Goal: Manage account settings

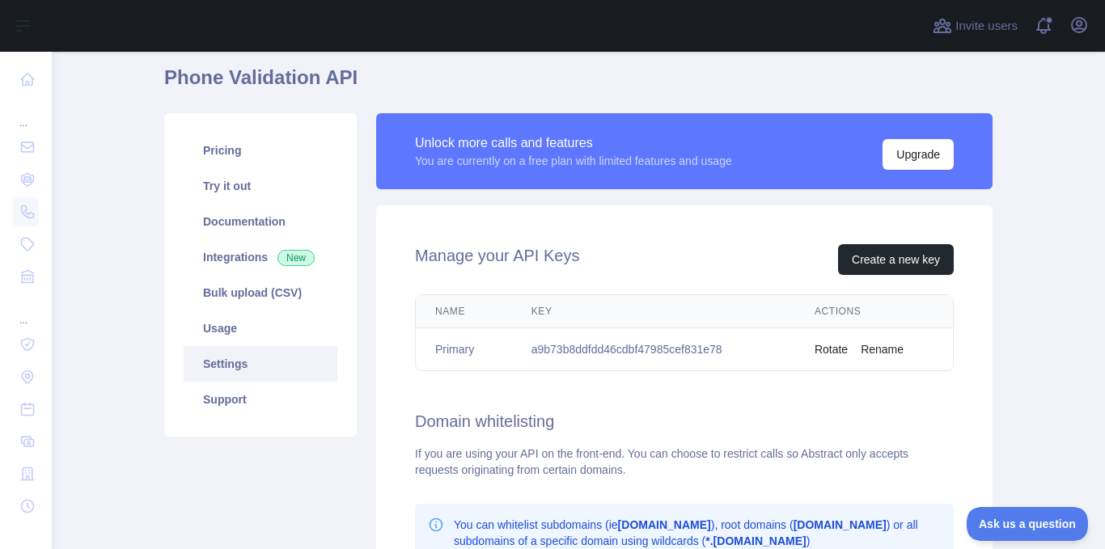
scroll to position [63, 0]
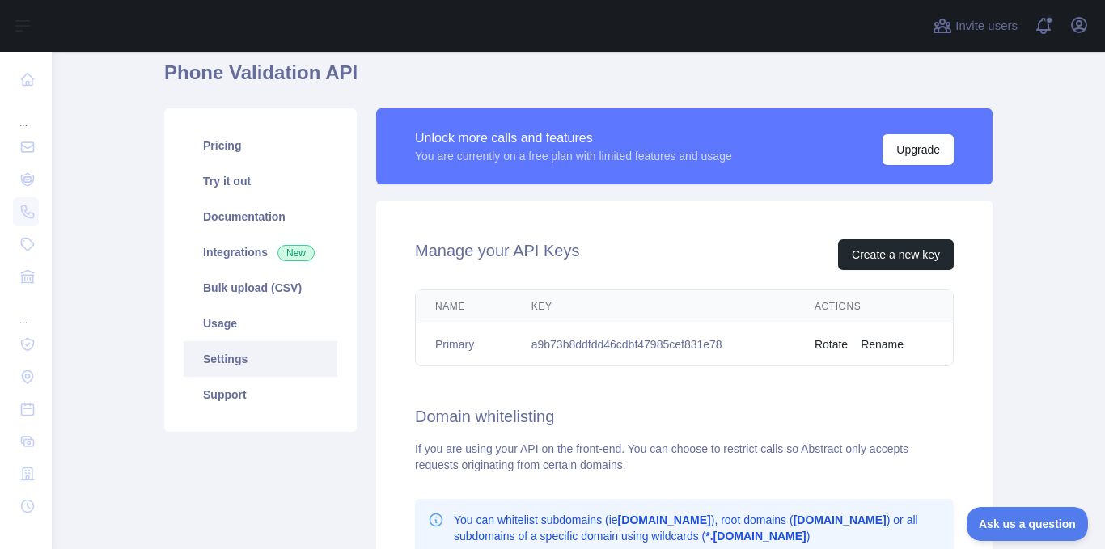
click at [880, 350] on button "Rename" at bounding box center [882, 345] width 43 height 16
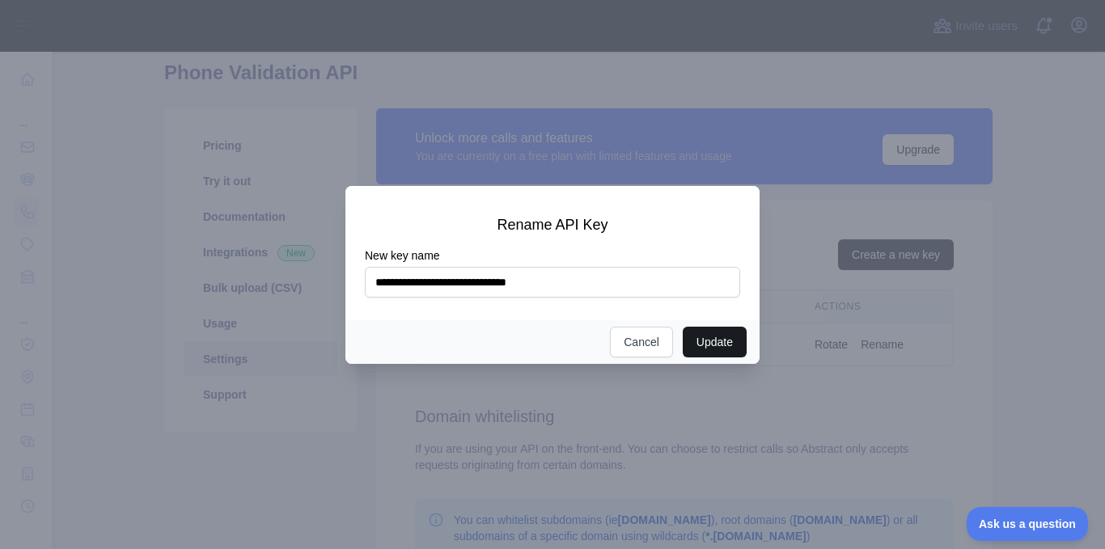
type input "**********"
click at [704, 353] on button "Update" at bounding box center [715, 342] width 64 height 31
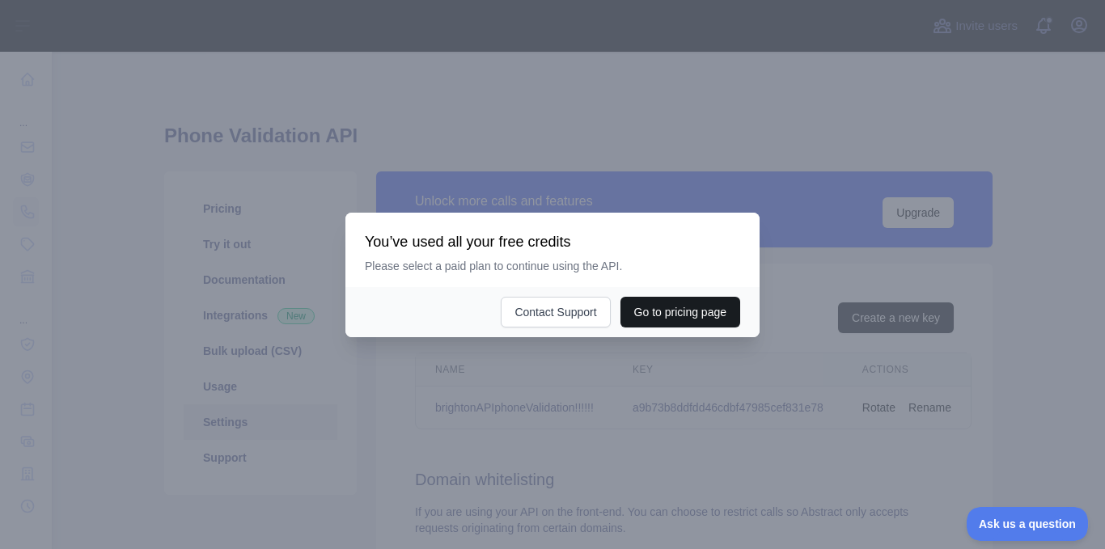
click at [721, 316] on button "Go to pricing page" at bounding box center [681, 312] width 120 height 31
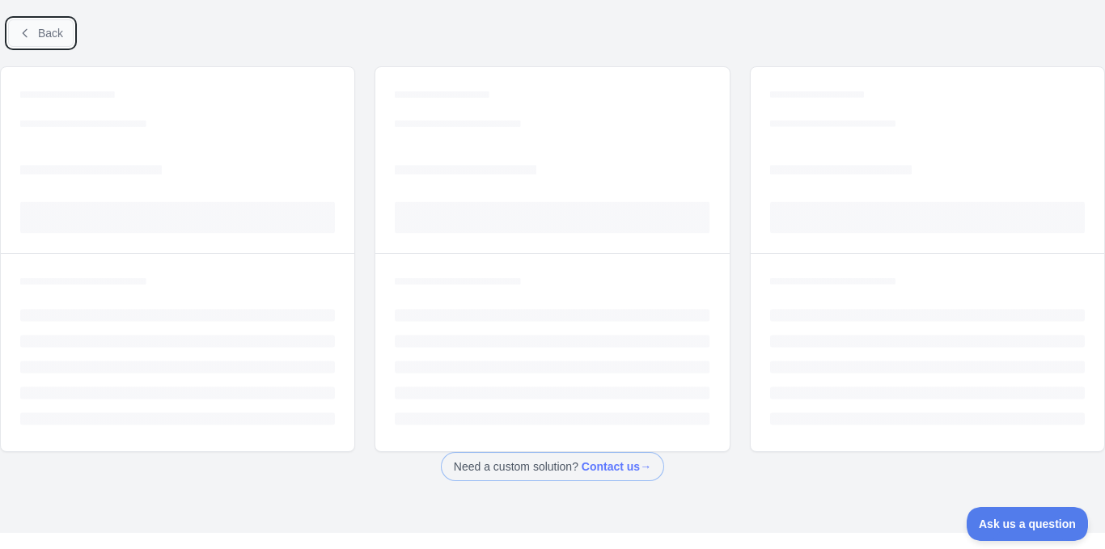
click at [32, 45] on button "Back" at bounding box center [41, 33] width 66 height 28
